Goal: Task Accomplishment & Management: Use online tool/utility

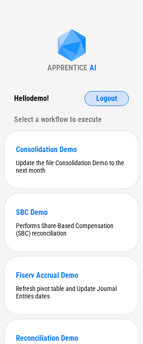
click at [112, 94] on button "Logout" at bounding box center [107, 98] width 45 height 15
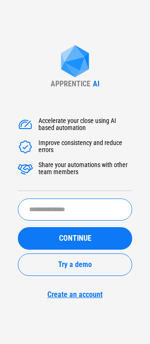
click at [77, 213] on input "text" at bounding box center [75, 210] width 115 height 22
paste input "*****"
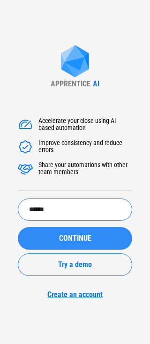
type input "******"
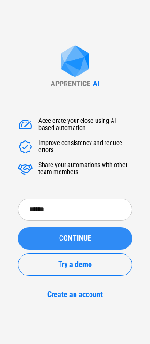
click at [85, 232] on button "CONTINUE" at bounding box center [75, 238] width 115 height 23
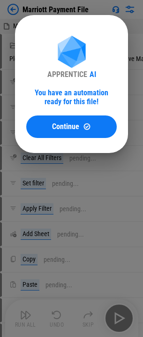
click at [104, 124] on div "Continue" at bounding box center [72, 127] width 68 height 8
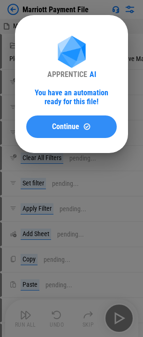
click at [95, 125] on div "Continue" at bounding box center [72, 127] width 68 height 8
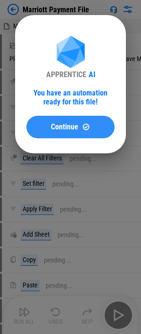
click at [70, 121] on button "Continue" at bounding box center [70, 127] width 88 height 23
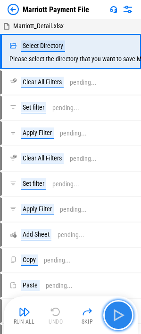
click at [120, 216] on img "button" at bounding box center [117, 314] width 15 height 15
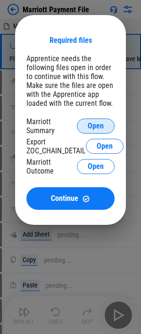
click at [84, 123] on button "Open" at bounding box center [96, 125] width 38 height 15
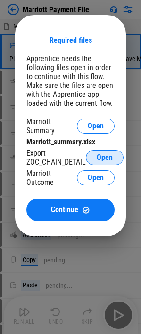
click at [107, 159] on span "Open" at bounding box center [104, 158] width 16 height 8
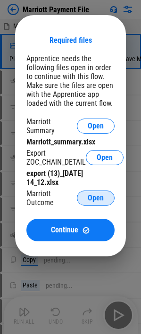
click at [95, 202] on button "Open" at bounding box center [96, 197] width 38 height 15
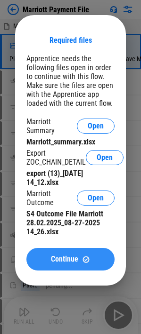
click at [84, 216] on img at bounding box center [86, 259] width 8 height 8
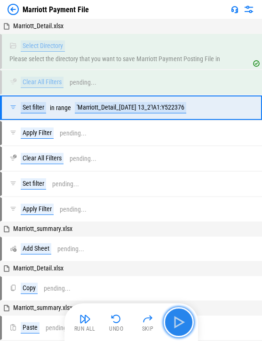
click at [153, 216] on img "button" at bounding box center [178, 321] width 15 height 15
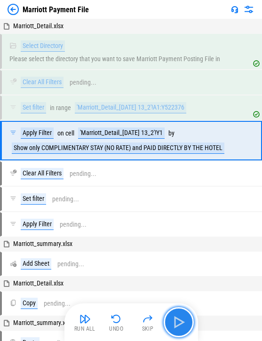
click at [153, 216] on button "button" at bounding box center [179, 322] width 30 height 30
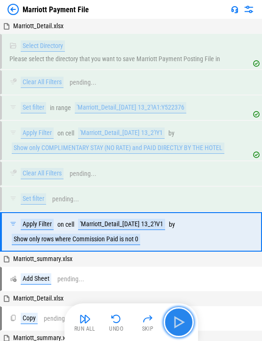
click at [153, 216] on img "button" at bounding box center [178, 321] width 15 height 15
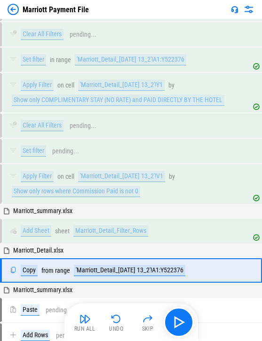
scroll to position [148, 0]
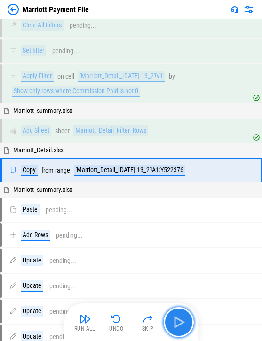
click at [153, 216] on button "button" at bounding box center [179, 322] width 30 height 30
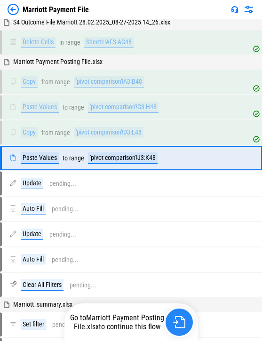
scroll to position [2783, 0]
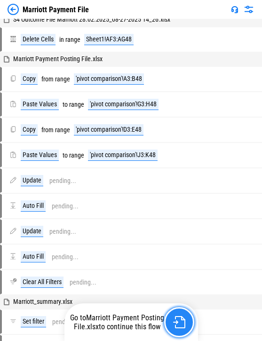
click at [153, 216] on img "button" at bounding box center [179, 322] width 12 height 12
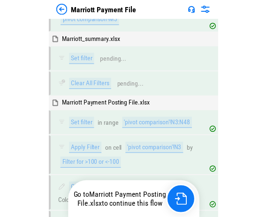
scroll to position [3142, 0]
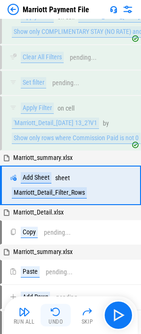
scroll to position [142, 0]
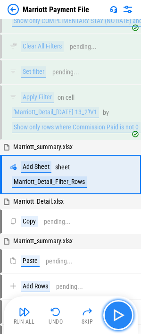
click at [116, 318] on img "button" at bounding box center [117, 314] width 15 height 15
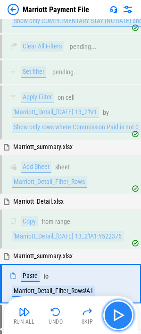
click at [117, 321] on img "button" at bounding box center [117, 314] width 15 height 15
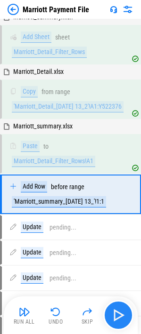
scroll to position [299, 0]
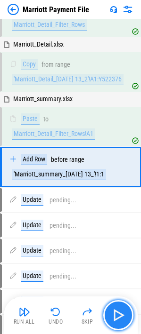
click at [118, 313] on img "button" at bounding box center [117, 314] width 15 height 15
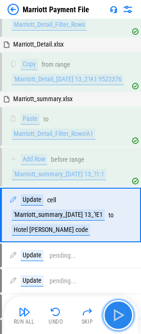
click at [118, 313] on img "button" at bounding box center [117, 314] width 15 height 15
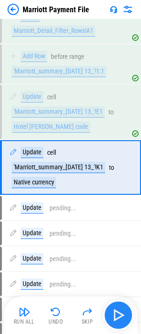
scroll to position [402, 0]
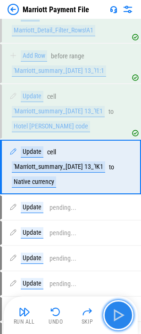
click at [118, 313] on img "button" at bounding box center [117, 314] width 15 height 15
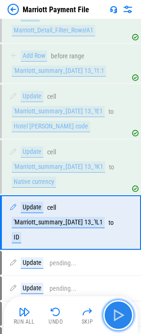
click at [118, 313] on img "button" at bounding box center [117, 314] width 15 height 15
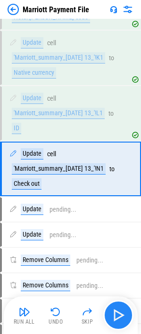
scroll to position [513, 0]
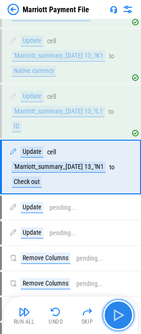
click at [118, 313] on img "button" at bounding box center [117, 314] width 15 height 15
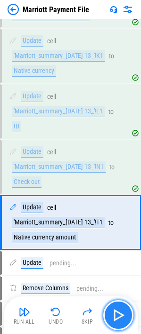
click at [117, 323] on button "button" at bounding box center [118, 315] width 30 height 30
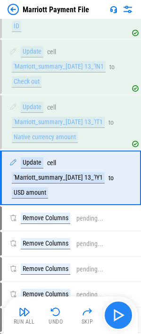
scroll to position [624, 0]
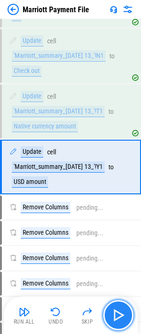
click at [117, 323] on button "button" at bounding box center [118, 315] width 30 height 30
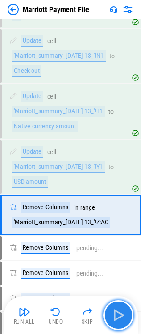
click at [117, 323] on button "button" at bounding box center [118, 315] width 30 height 30
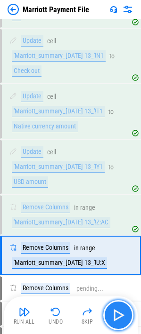
click at [120, 318] on img "button" at bounding box center [117, 314] width 15 height 15
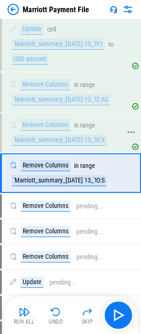
scroll to position [753, 0]
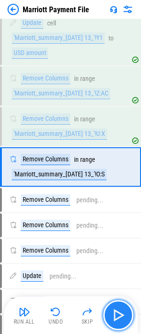
click at [117, 322] on img "button" at bounding box center [117, 314] width 15 height 15
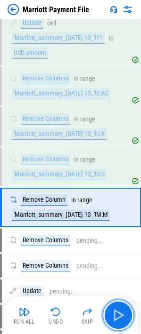
click at [115, 321] on img "button" at bounding box center [117, 314] width 15 height 15
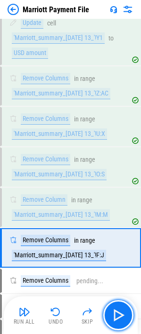
click at [115, 321] on img "button" at bounding box center [117, 314] width 15 height 15
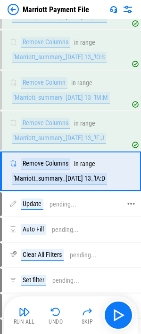
scroll to position [874, 0]
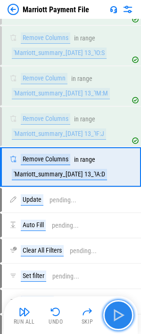
click at [121, 312] on img "button" at bounding box center [117, 314] width 15 height 15
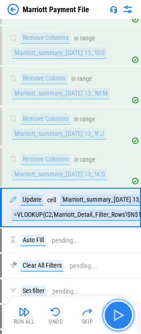
click at [120, 316] on img "button" at bounding box center [117, 314] width 15 height 15
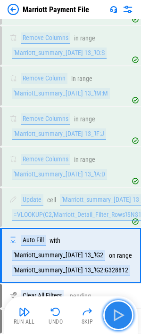
click at [120, 316] on img "button" at bounding box center [117, 314] width 15 height 15
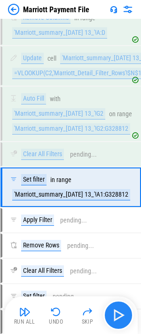
scroll to position [1036, 0]
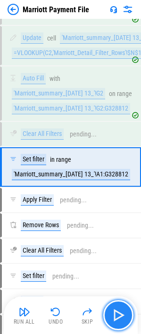
click at [120, 316] on img "button" at bounding box center [117, 314] width 15 height 15
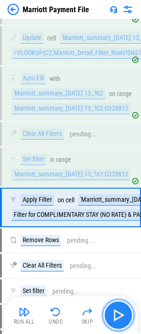
click at [120, 316] on img "button" at bounding box center [117, 314] width 15 height 15
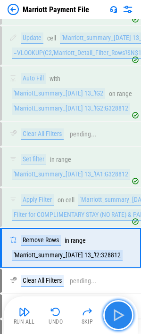
click at [117, 310] on img "button" at bounding box center [117, 314] width 15 height 15
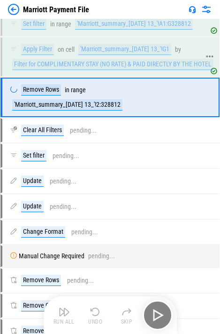
scroll to position [840, 0]
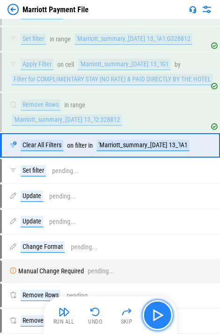
click at [147, 313] on img "button" at bounding box center [157, 314] width 15 height 15
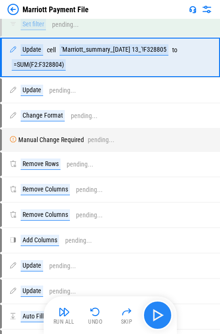
scroll to position [1012, 0]
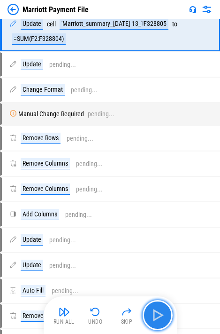
click at [147, 314] on img "button" at bounding box center [157, 314] width 15 height 15
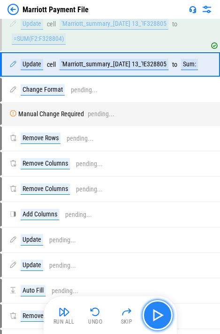
click at [147, 314] on img "button" at bounding box center [157, 314] width 15 height 15
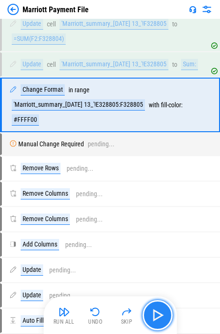
click at [147, 308] on button "button" at bounding box center [158, 315] width 30 height 30
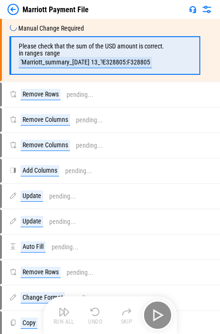
scroll to position [1161, 0]
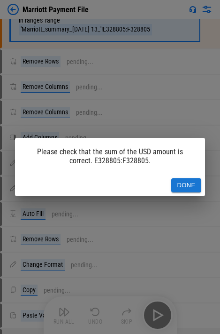
click at [147, 184] on button "Done" at bounding box center [187, 185] width 30 height 15
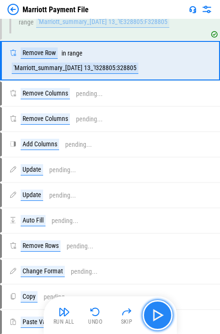
click at [147, 315] on img "button" at bounding box center [157, 314] width 15 height 15
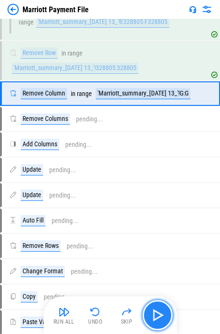
click at [147, 316] on img "button" at bounding box center [157, 314] width 15 height 15
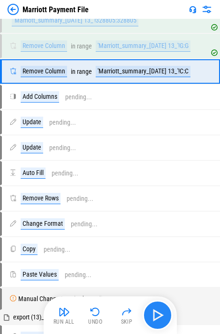
scroll to position [1293, 0]
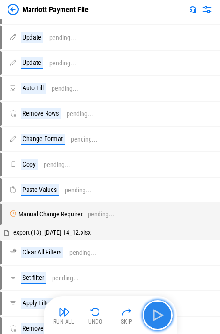
click at [147, 315] on img "button" at bounding box center [157, 314] width 15 height 15
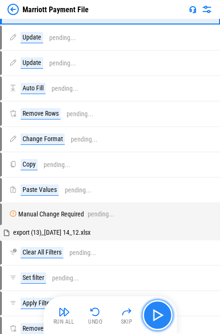
click at [147, 313] on img "button" at bounding box center [157, 314] width 15 height 15
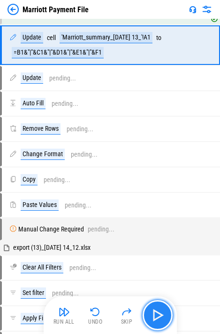
click at [147, 313] on img "button" at bounding box center [157, 314] width 15 height 15
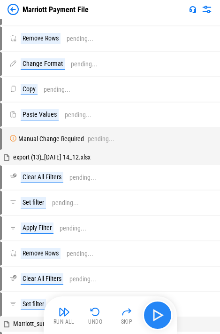
scroll to position [1414, 0]
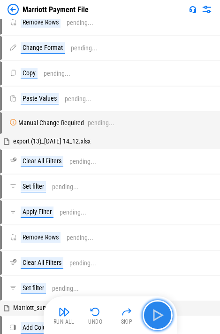
click at [147, 313] on img "button" at bounding box center [157, 314] width 15 height 15
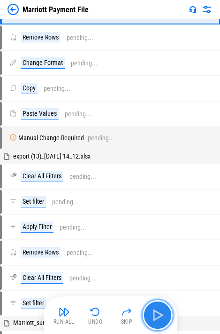
click at [147, 313] on img "button" at bounding box center [157, 314] width 15 height 15
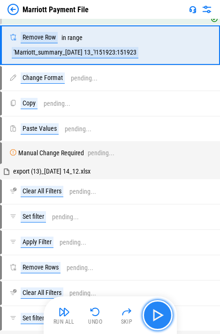
click at [147, 314] on img "button" at bounding box center [157, 314] width 15 height 15
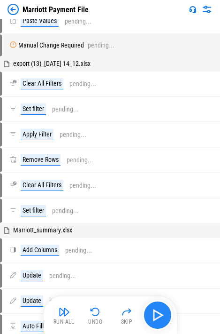
scroll to position [1543, 0]
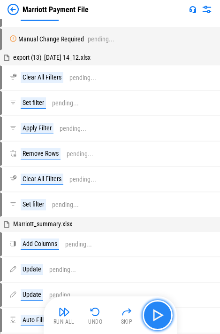
click at [147, 316] on img "button" at bounding box center [157, 314] width 15 height 15
click at [147, 321] on img "button" at bounding box center [157, 314] width 15 height 15
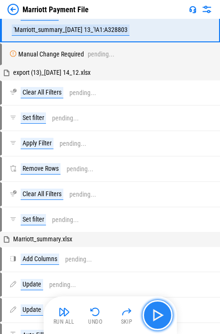
click at [147, 321] on img "button" at bounding box center [157, 314] width 15 height 15
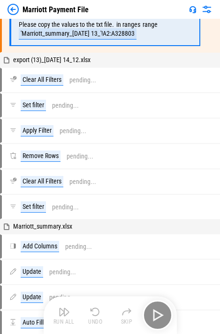
scroll to position [1681, 0]
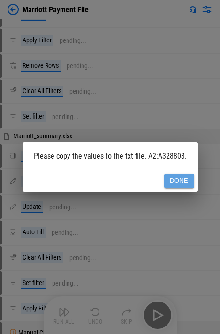
click at [147, 180] on button "Done" at bounding box center [179, 180] width 30 height 15
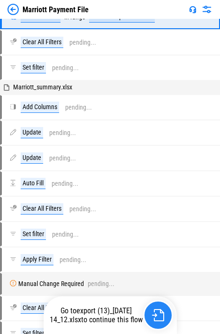
scroll to position [1811, 0]
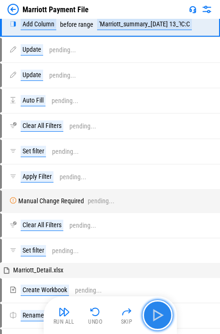
click at [147, 315] on img "button" at bounding box center [157, 314] width 15 height 15
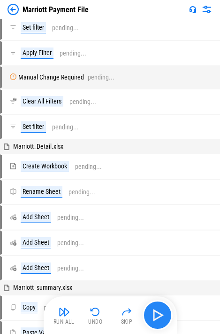
scroll to position [1941, 0]
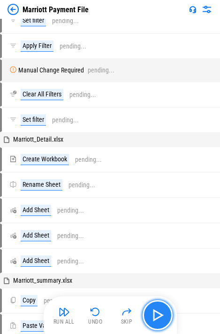
click at [147, 315] on img "button" at bounding box center [157, 314] width 15 height 15
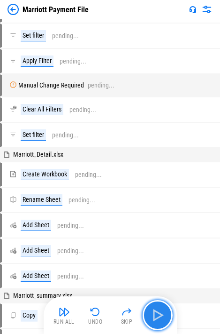
click at [147, 315] on img "button" at bounding box center [157, 314] width 15 height 15
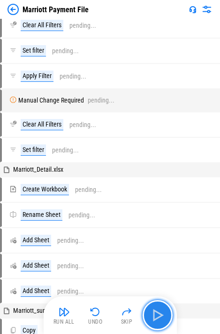
click at [147, 315] on img "button" at bounding box center [157, 314] width 15 height 15
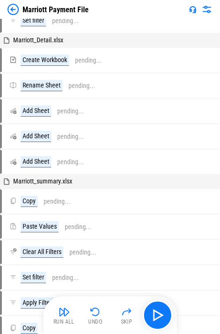
scroll to position [2080, 0]
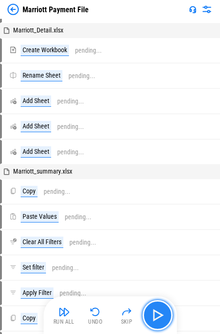
click at [147, 316] on img "button" at bounding box center [157, 314] width 15 height 15
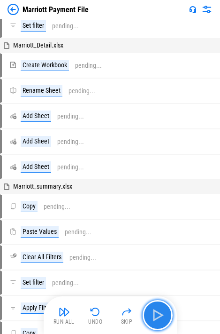
click at [147, 315] on img "button" at bounding box center [157, 314] width 15 height 15
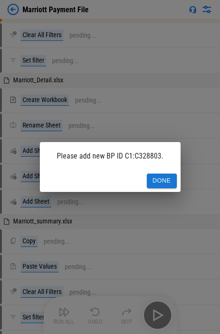
click at [147, 179] on button "Done" at bounding box center [162, 180] width 30 height 15
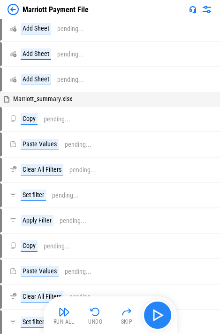
scroll to position [2218, 0]
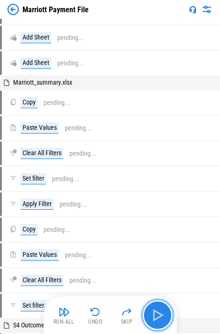
click at [147, 311] on img "button" at bounding box center [157, 314] width 15 height 15
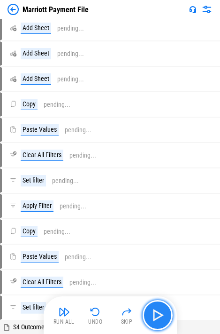
click at [147, 316] on img "button" at bounding box center [157, 314] width 15 height 15
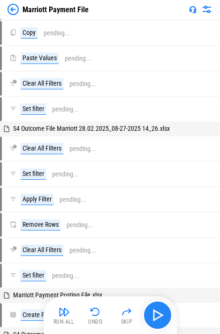
scroll to position [2532, 0]
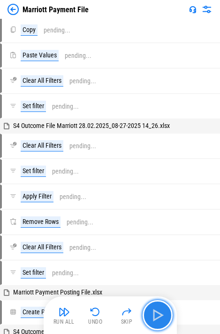
click at [147, 317] on img "button" at bounding box center [157, 314] width 15 height 15
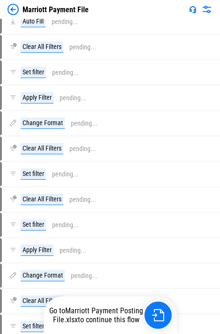
scroll to position [3234, 0]
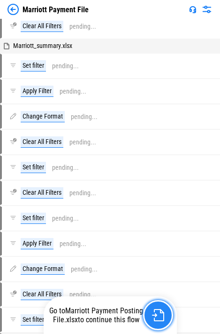
click at [147, 312] on img "button" at bounding box center [158, 315] width 12 height 12
click at [147, 315] on img "button" at bounding box center [158, 315] width 12 height 12
click at [147, 316] on img "button" at bounding box center [158, 315] width 12 height 12
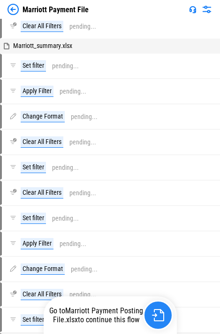
click at [147, 316] on img "button" at bounding box center [158, 315] width 12 height 12
click at [147, 321] on button "button" at bounding box center [158, 315] width 30 height 30
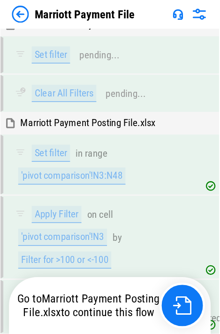
scroll to position [3719, 0]
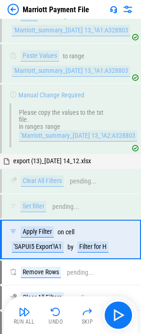
scroll to position [2085, 0]
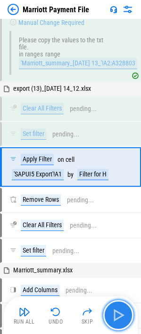
click at [114, 314] on img "button" at bounding box center [117, 314] width 15 height 15
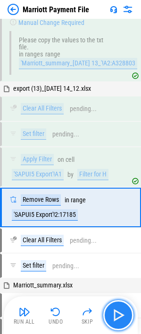
click at [118, 318] on img "button" at bounding box center [117, 314] width 15 height 15
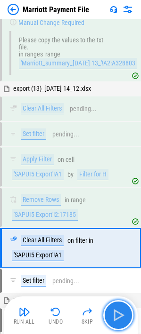
click at [118, 318] on img "button" at bounding box center [117, 314] width 15 height 15
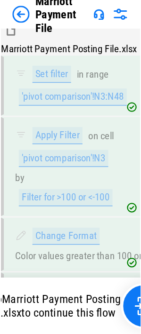
scroll to position [4675, 0]
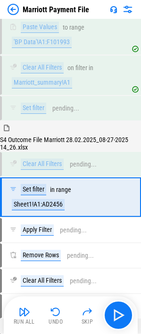
scroll to position [3419, 0]
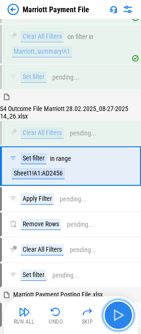
click at [116, 321] on img "button" at bounding box center [117, 314] width 15 height 15
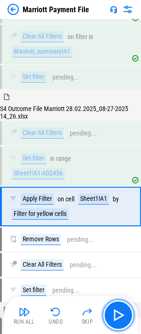
click at [123, 314] on img "button" at bounding box center [117, 314] width 15 height 15
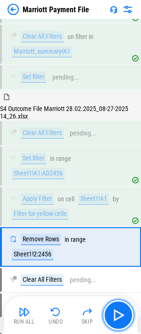
click at [123, 314] on img "button" at bounding box center [117, 314] width 15 height 15
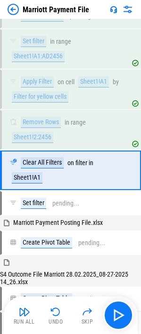
scroll to position [3540, 0]
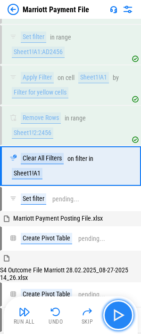
click at [123, 317] on img "button" at bounding box center [117, 314] width 15 height 15
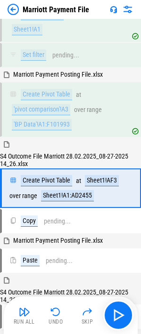
scroll to position [3707, 0]
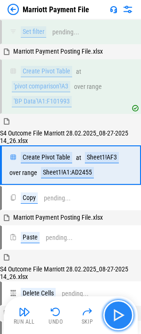
click at [121, 311] on img "button" at bounding box center [117, 314] width 15 height 15
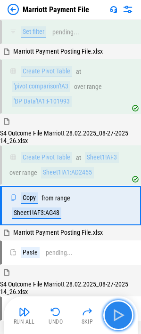
click at [121, 313] on img "button" at bounding box center [117, 314] width 15 height 15
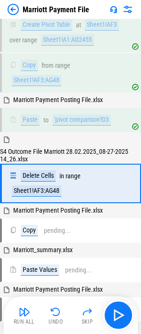
scroll to position [3851, 0]
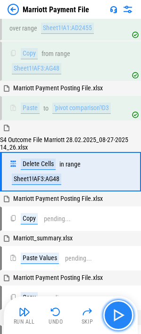
click at [122, 316] on img "button" at bounding box center [117, 314] width 15 height 15
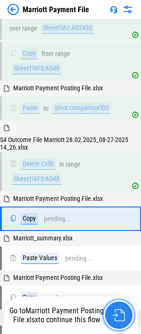
click at [118, 313] on img "button" at bounding box center [118, 315] width 12 height 12
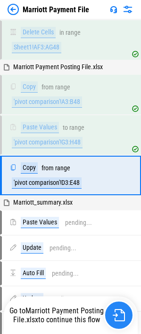
scroll to position [3994, 0]
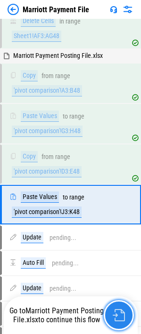
click at [112, 311] on img "button" at bounding box center [118, 315] width 12 height 12
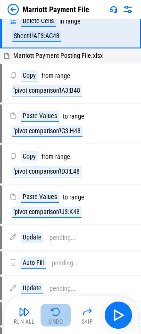
click at [62, 317] on button "Undo" at bounding box center [55, 315] width 30 height 23
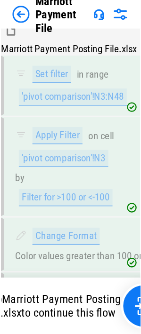
scroll to position [4646, 0]
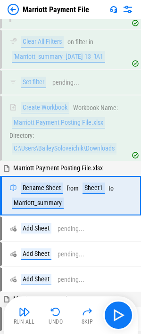
scroll to position [2838, 0]
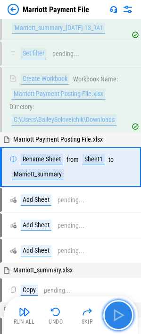
click at [118, 313] on img "button" at bounding box center [117, 314] width 15 height 15
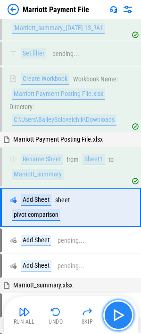
click at [120, 316] on img "button" at bounding box center [117, 314] width 15 height 15
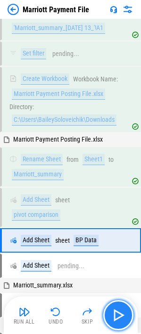
click at [120, 316] on img "button" at bounding box center [117, 314] width 15 height 15
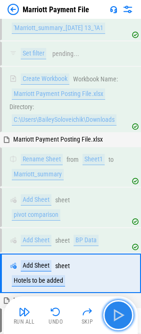
click at [120, 316] on img "button" at bounding box center [117, 314] width 15 height 15
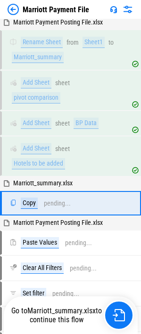
scroll to position [2992, 0]
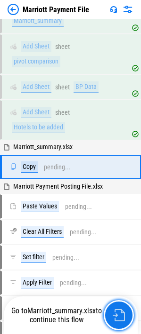
click at [120, 316] on img "button" at bounding box center [118, 315] width 12 height 12
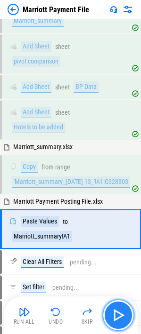
click at [128, 308] on button "button" at bounding box center [118, 315] width 30 height 30
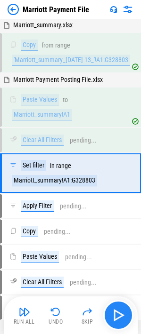
scroll to position [3120, 0]
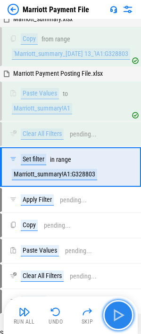
click at [121, 310] on img "button" at bounding box center [117, 314] width 15 height 15
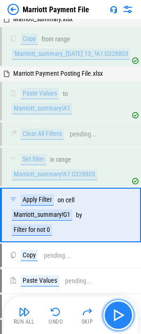
click at [121, 310] on img "button" at bounding box center [117, 314] width 15 height 15
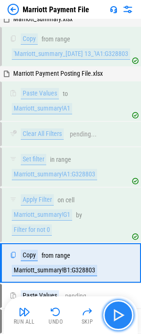
click at [123, 315] on img "button" at bounding box center [117, 314] width 15 height 15
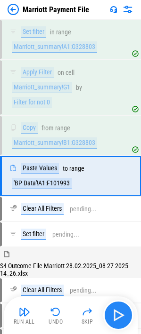
scroll to position [3256, 0]
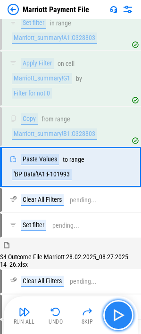
click at [123, 315] on img "button" at bounding box center [117, 314] width 15 height 15
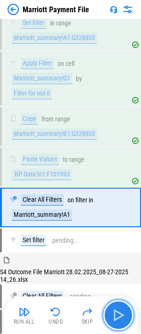
click at [123, 315] on img "button" at bounding box center [117, 314] width 15 height 15
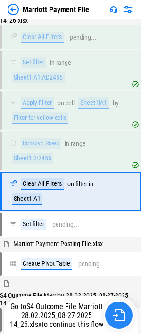
scroll to position [3540, 0]
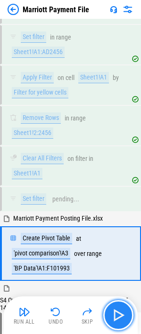
click at [122, 317] on img "button" at bounding box center [117, 314] width 15 height 15
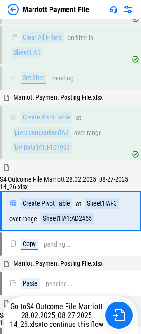
scroll to position [3707, 0]
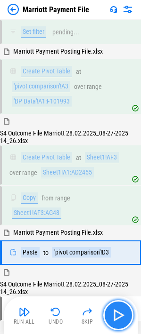
click at [121, 313] on img "button" at bounding box center [117, 314] width 15 height 15
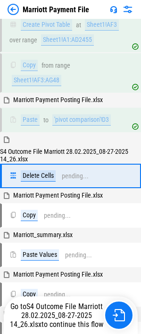
scroll to position [3851, 0]
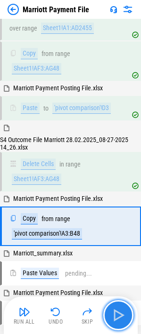
click at [110, 316] on button "button" at bounding box center [118, 315] width 30 height 30
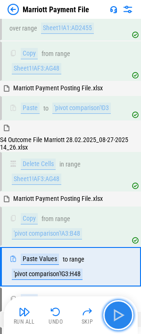
click at [115, 319] on img "button" at bounding box center [117, 314] width 15 height 15
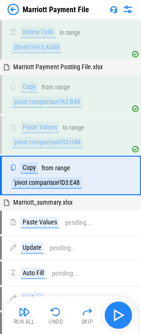
scroll to position [3994, 0]
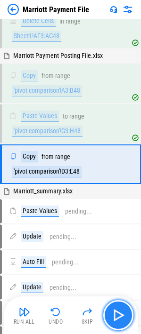
click at [119, 315] on img "button" at bounding box center [117, 314] width 15 height 15
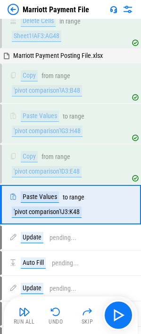
drag, startPoint x: 59, startPoint y: 316, endPoint x: 63, endPoint y: 309, distance: 7.6
click at [59, 314] on img "button" at bounding box center [55, 311] width 11 height 11
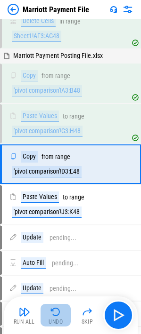
click at [63, 317] on button "Undo" at bounding box center [55, 315] width 30 height 23
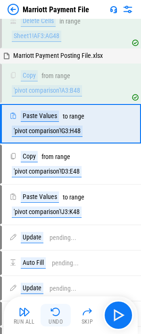
click at [63, 317] on button "Undo" at bounding box center [55, 315] width 30 height 23
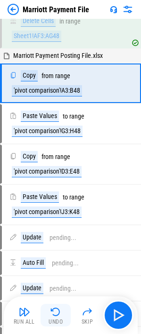
click at [53, 312] on img "button" at bounding box center [55, 311] width 11 height 11
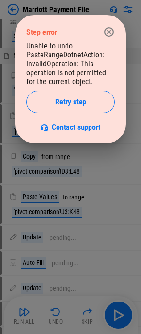
click at [104, 31] on icon "button" at bounding box center [108, 31] width 9 height 9
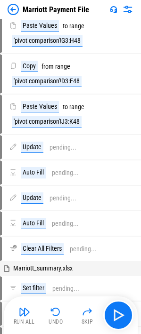
scroll to position [4088, 0]
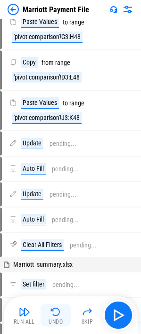
click at [52, 313] on img "button" at bounding box center [55, 311] width 11 height 11
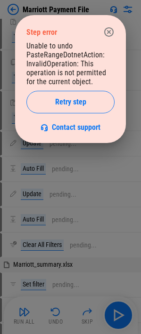
click at [109, 24] on button "button" at bounding box center [108, 32] width 19 height 19
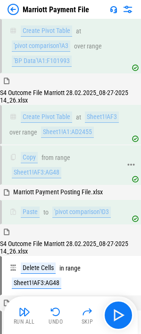
scroll to position [3741, 0]
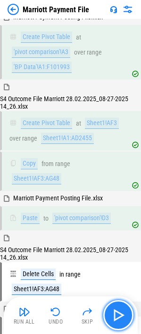
click at [118, 319] on img "button" at bounding box center [117, 314] width 15 height 15
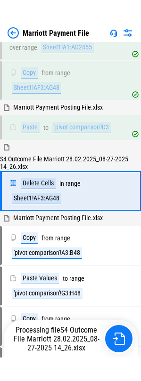
scroll to position [3859, 0]
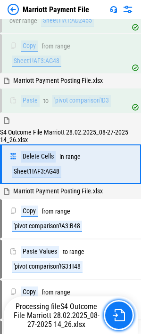
click at [118, 319] on img "button" at bounding box center [118, 315] width 12 height 12
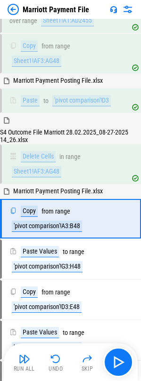
click at [103, 340] on div "Run All Undo Skip" at bounding box center [71, 362] width 124 height 30
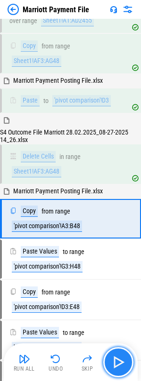
click at [127, 340] on button "button" at bounding box center [118, 362] width 30 height 30
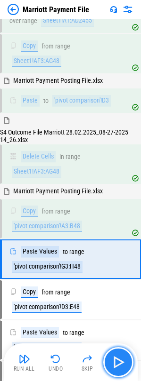
click at [125, 340] on img "button" at bounding box center [117, 361] width 15 height 15
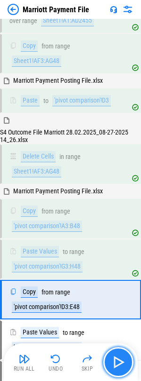
click at [125, 340] on img "button" at bounding box center [117, 361] width 15 height 15
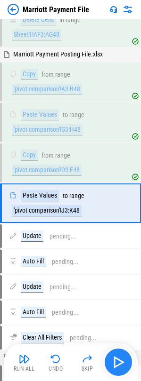
scroll to position [4011, 0]
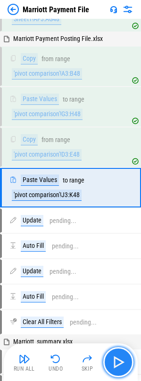
click at [125, 340] on img "button" at bounding box center [117, 361] width 15 height 15
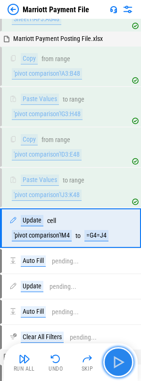
click at [125, 340] on img "button" at bounding box center [117, 361] width 15 height 15
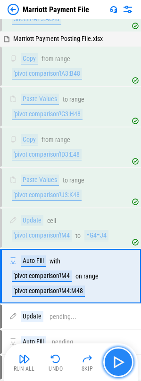
click at [125, 340] on img "button" at bounding box center [117, 361] width 15 height 15
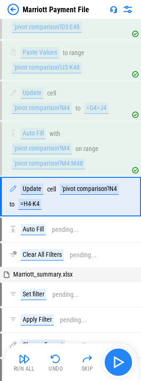
scroll to position [4147, 0]
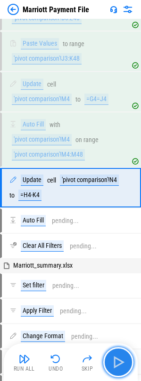
click at [109, 340] on button "button" at bounding box center [118, 362] width 30 height 30
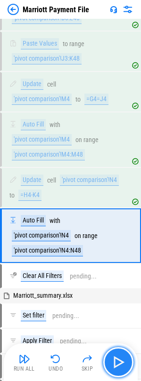
click at [112, 340] on img "button" at bounding box center [117, 361] width 15 height 15
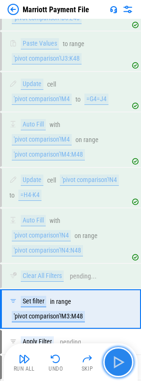
click at [123, 340] on img "button" at bounding box center [117, 361] width 15 height 15
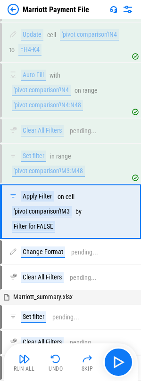
scroll to position [4316, 0]
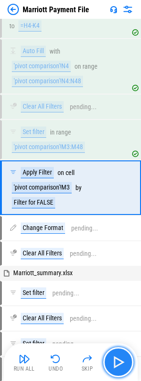
click at [124, 340] on img "button" at bounding box center [117, 361] width 15 height 15
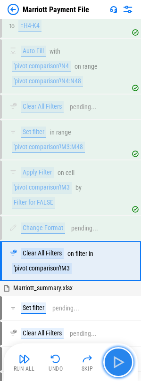
click at [124, 340] on img "button" at bounding box center [117, 361] width 15 height 15
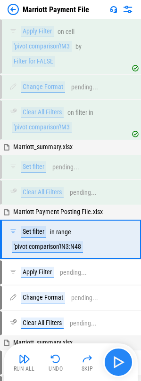
scroll to position [4509, 0]
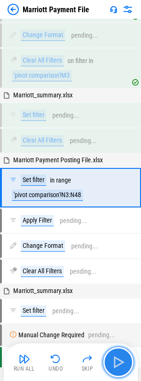
click at [124, 340] on img "button" at bounding box center [117, 361] width 15 height 15
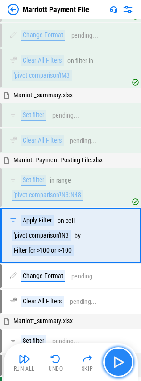
click at [124, 340] on img "button" at bounding box center [117, 361] width 15 height 15
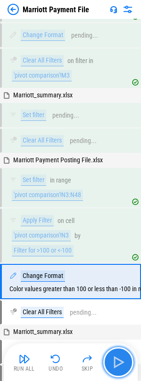
click at [124, 340] on img "button" at bounding box center [117, 361] width 15 height 15
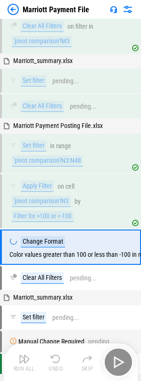
scroll to position [4588, 0]
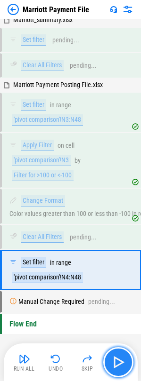
click at [124, 340] on img "button" at bounding box center [117, 361] width 15 height 15
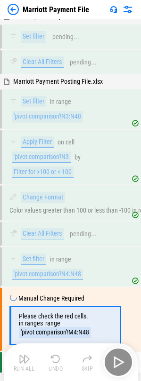
scroll to position [4629, 0]
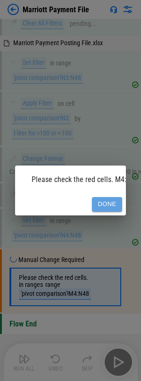
click at [106, 203] on button "Done" at bounding box center [107, 204] width 30 height 15
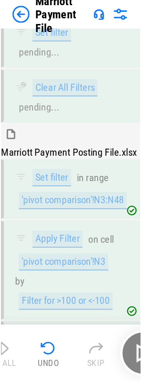
scroll to position [4602, 0]
